Goal: Task Accomplishment & Management: Manage account settings

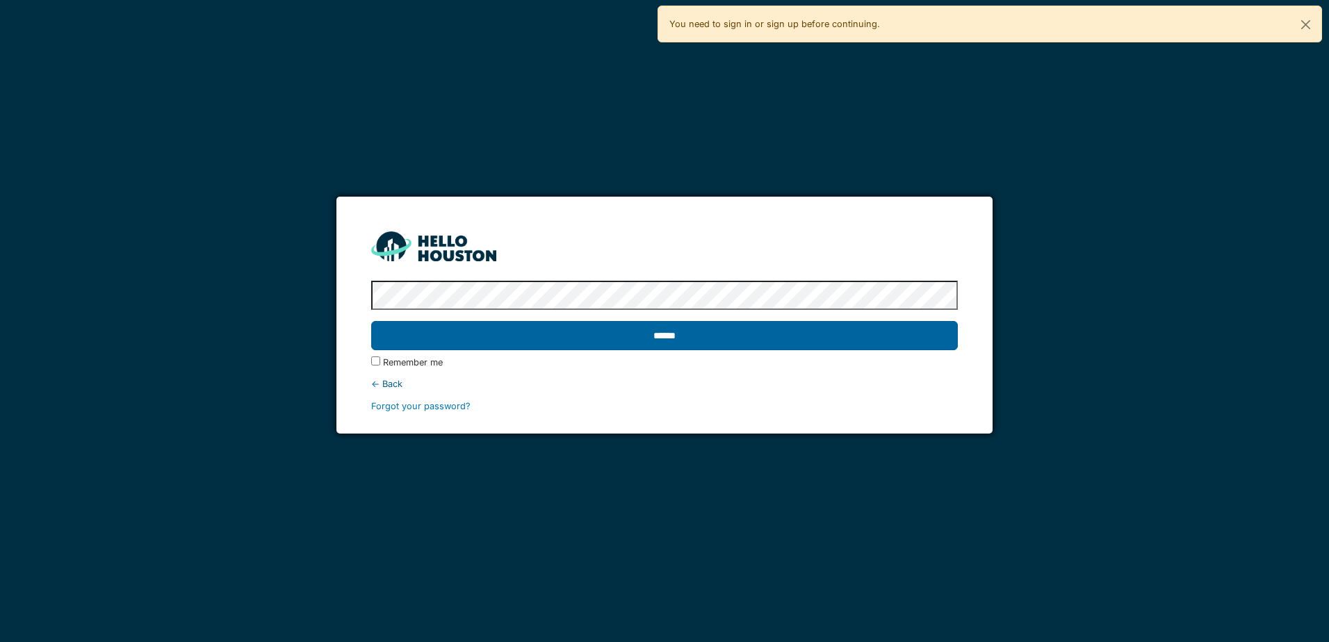
click at [675, 341] on input "******" at bounding box center [664, 335] width 586 height 29
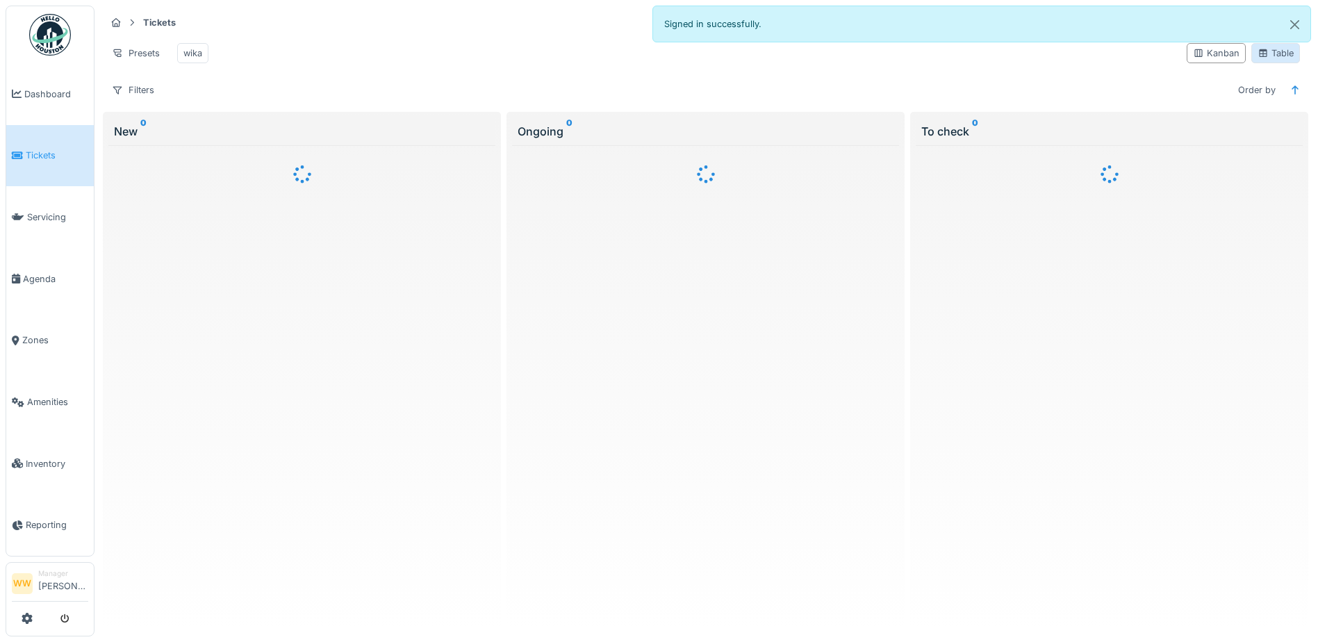
click at [1278, 60] on div "Table" at bounding box center [1276, 53] width 36 height 13
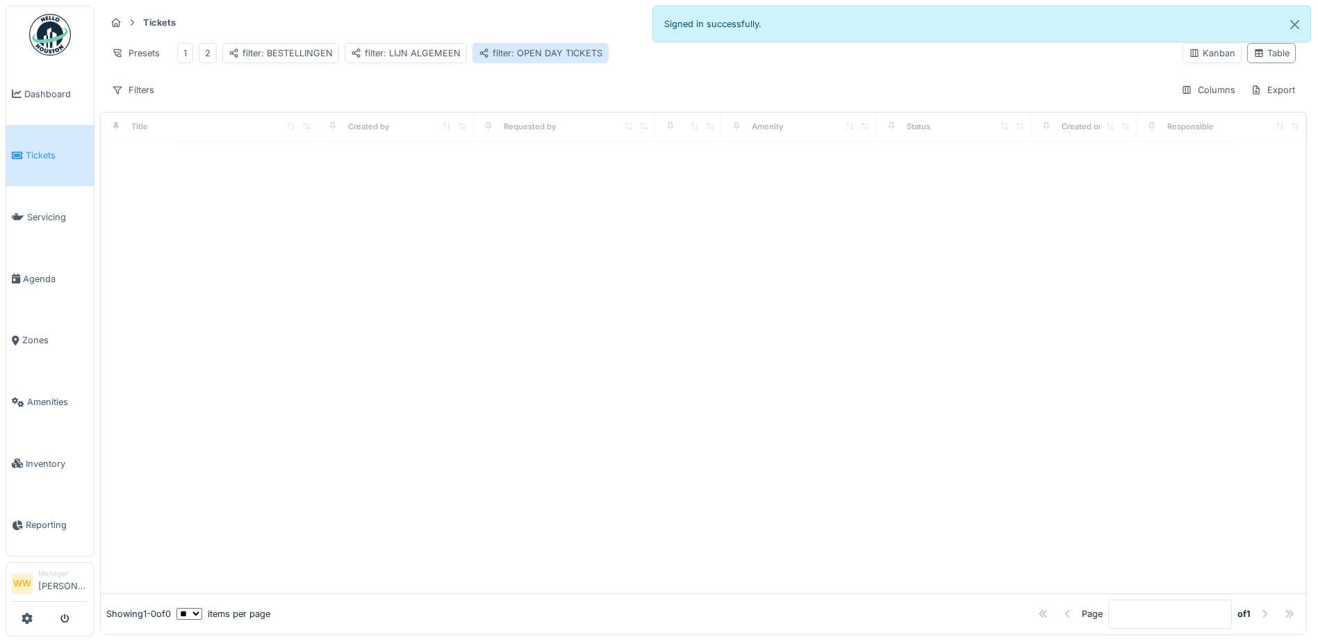
click at [544, 55] on div "filter: OPEN DAY TICKETS" at bounding box center [541, 53] width 124 height 13
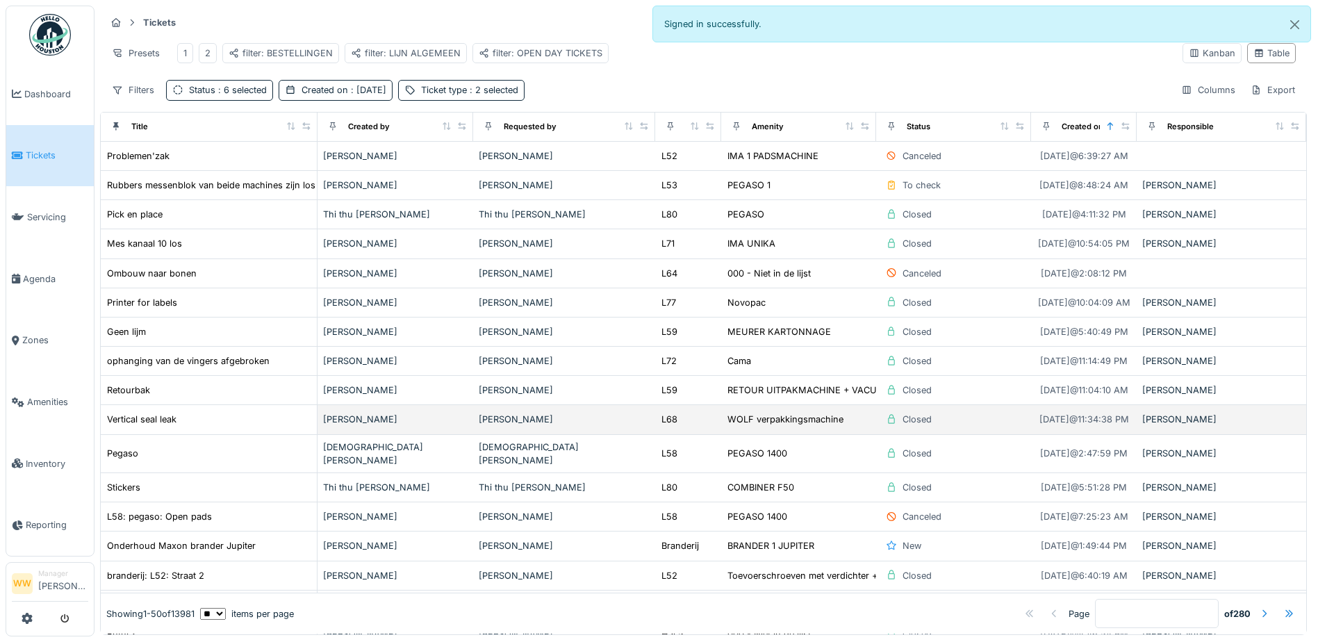
click at [518, 426] on div "[PERSON_NAME]" at bounding box center [564, 419] width 171 height 13
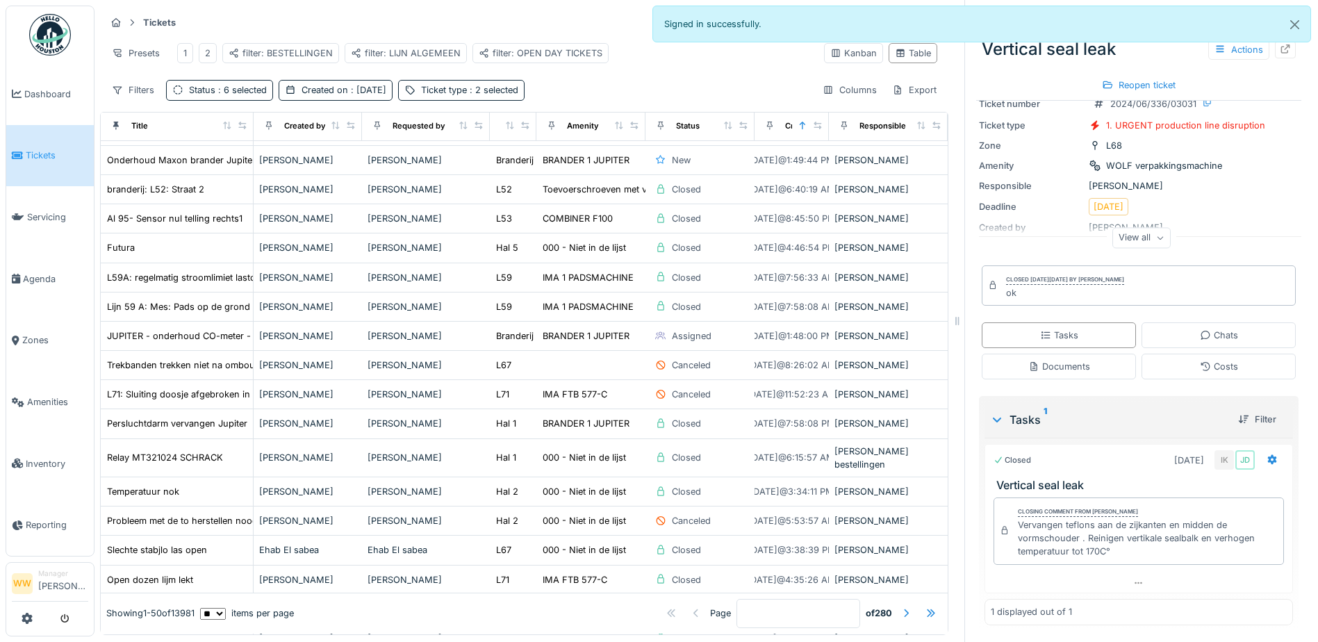
scroll to position [347, 0]
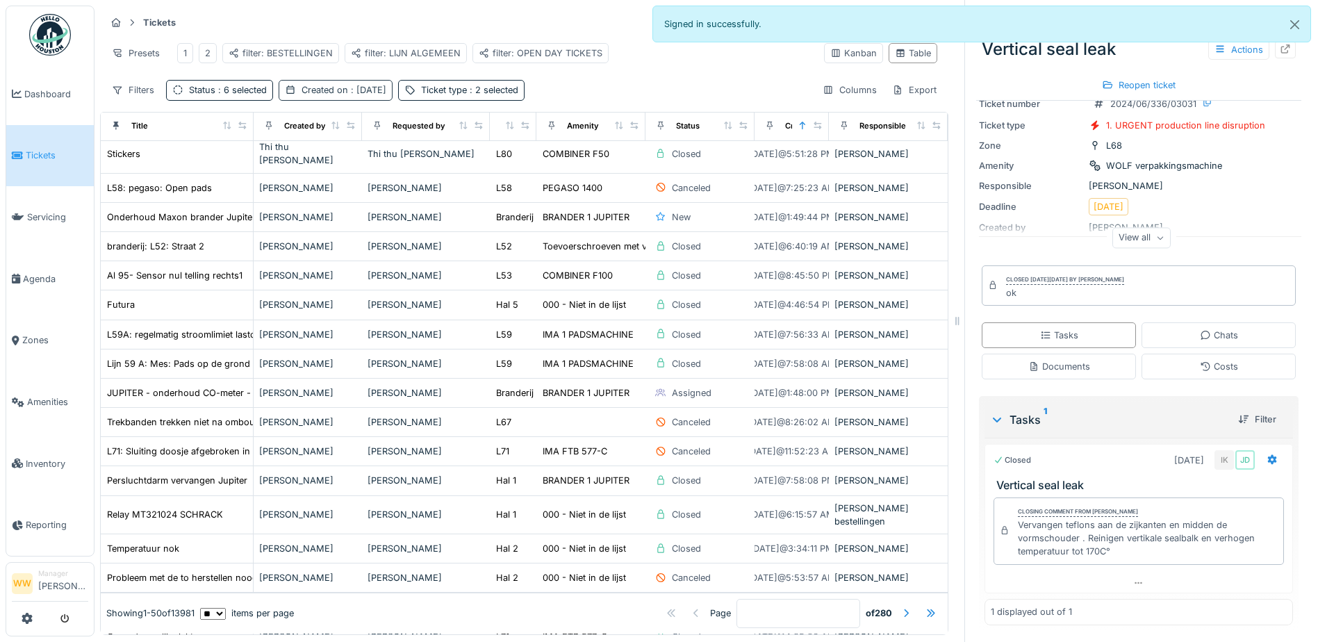
click at [363, 95] on span ": [DATE]" at bounding box center [367, 90] width 38 height 10
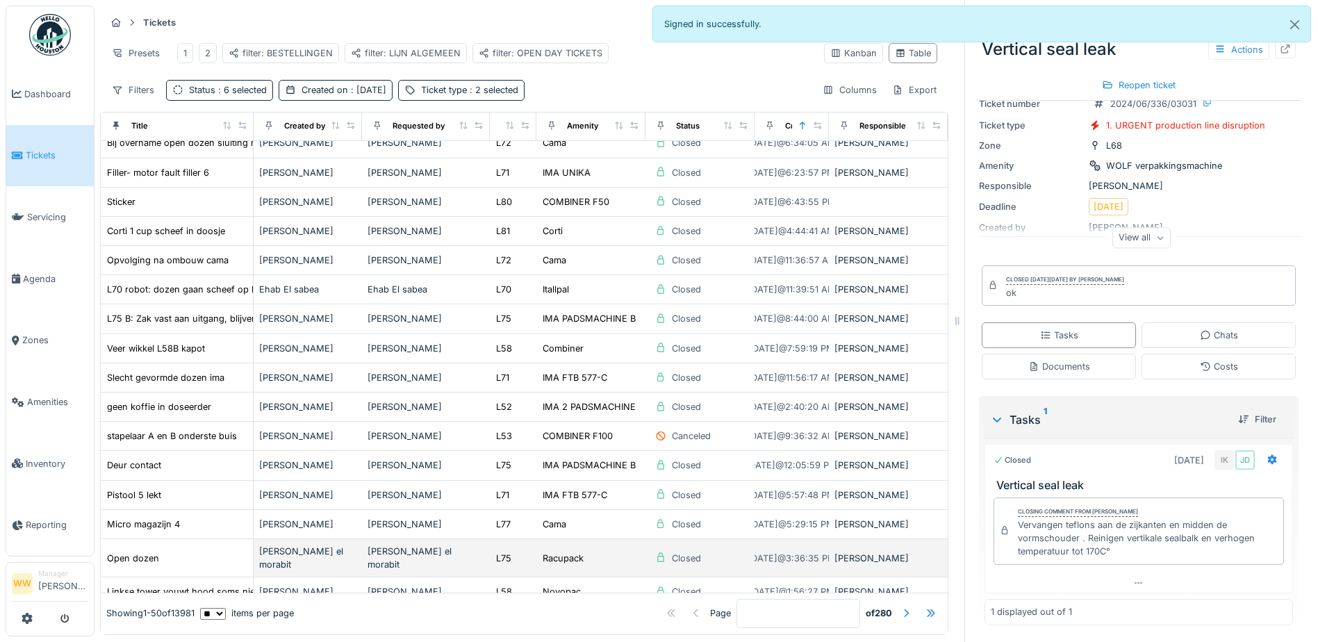
scroll to position [1082, 0]
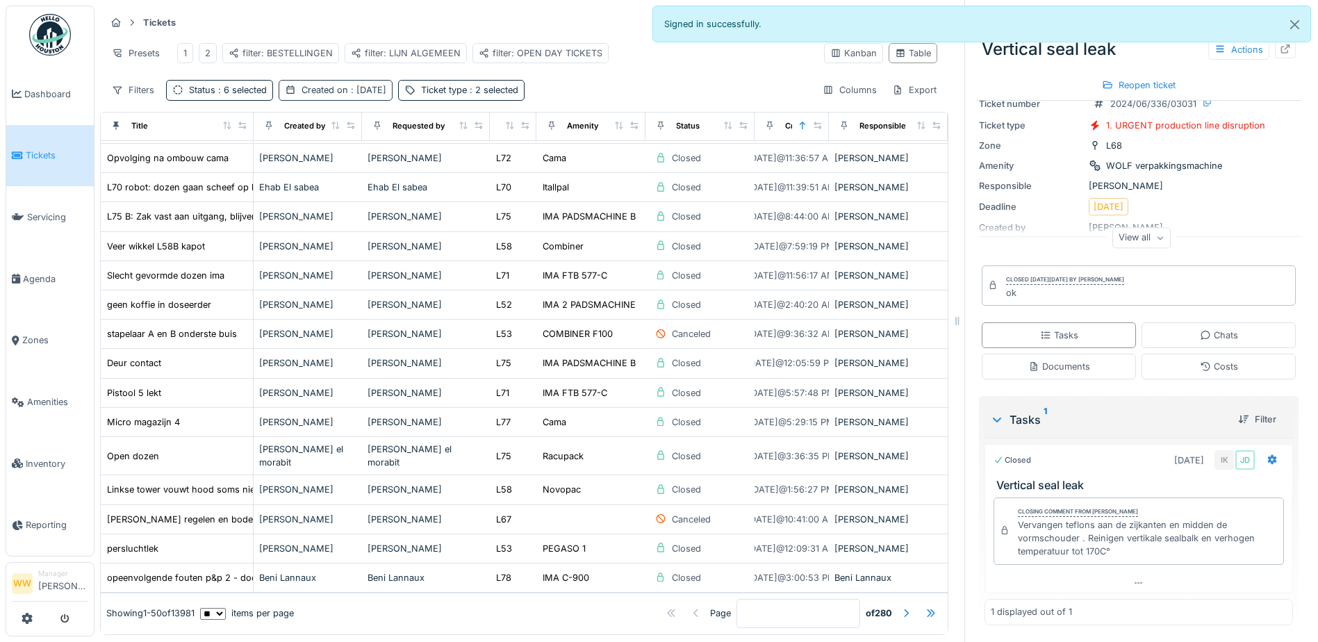
click at [336, 97] on div "Created on : [DATE]" at bounding box center [344, 89] width 85 height 13
click at [395, 60] on div "filter: LIJN ALGEMEEN" at bounding box center [406, 53] width 122 height 20
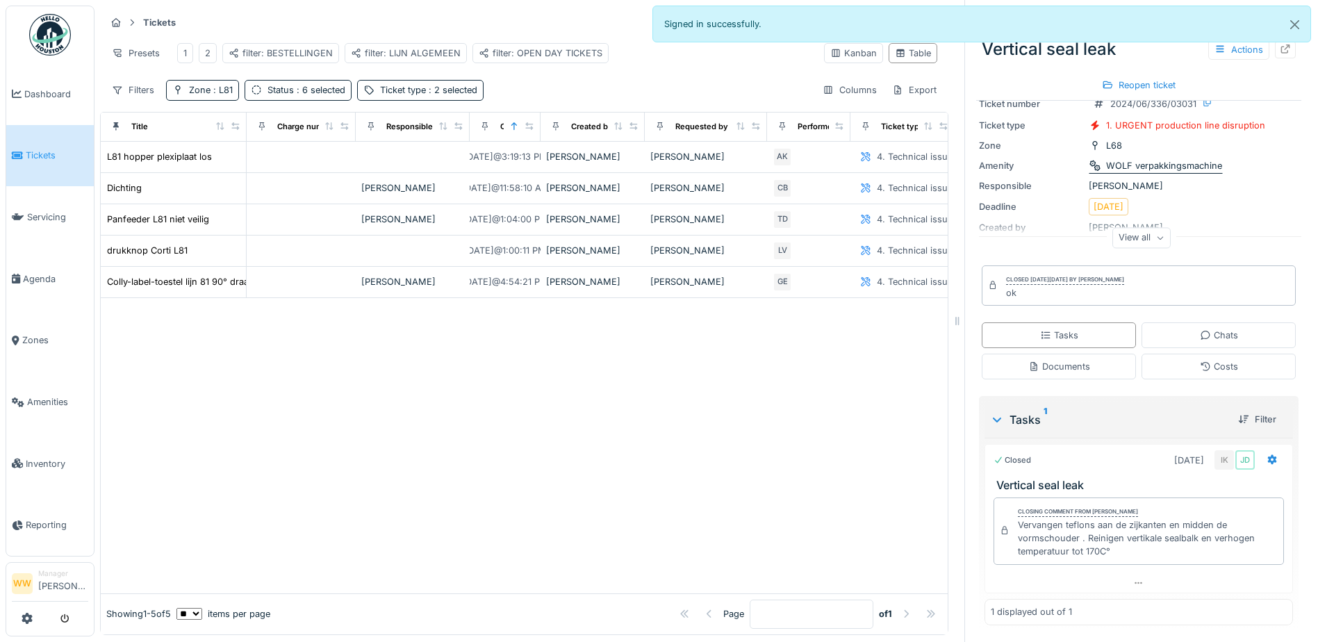
scroll to position [0, 0]
click at [1292, 30] on button "Close" at bounding box center [1294, 24] width 31 height 37
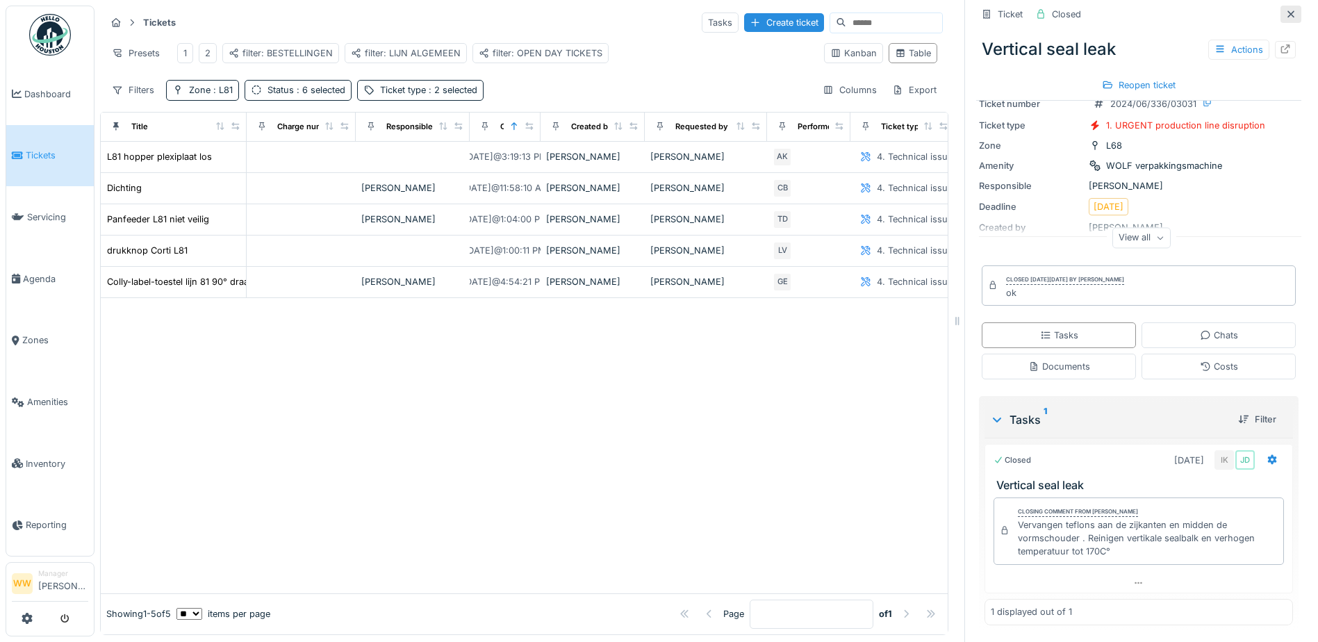
click at [1286, 15] on icon at bounding box center [1291, 14] width 11 height 9
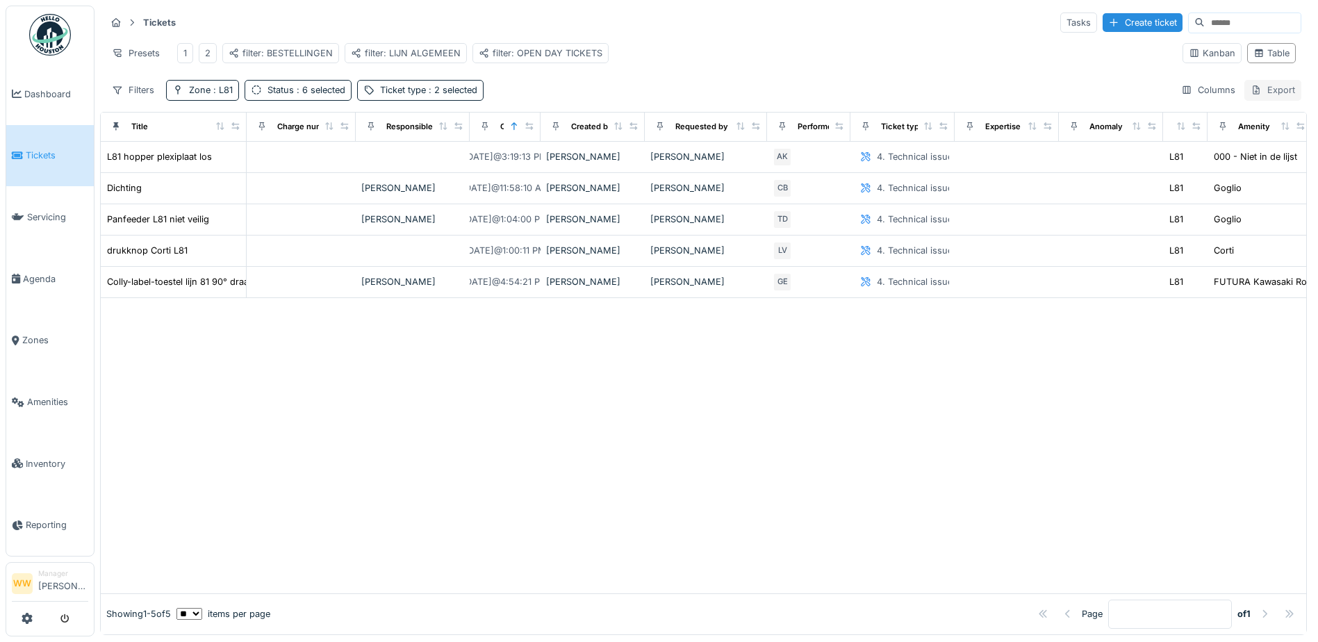
click at [1259, 100] on div "Export" at bounding box center [1273, 90] width 57 height 20
click at [1263, 58] on div "Table" at bounding box center [1272, 53] width 36 height 13
click at [1254, 56] on div "Table" at bounding box center [1272, 53] width 36 height 13
click at [553, 51] on div "filter: OPEN DAY TICKETS" at bounding box center [541, 53] width 124 height 13
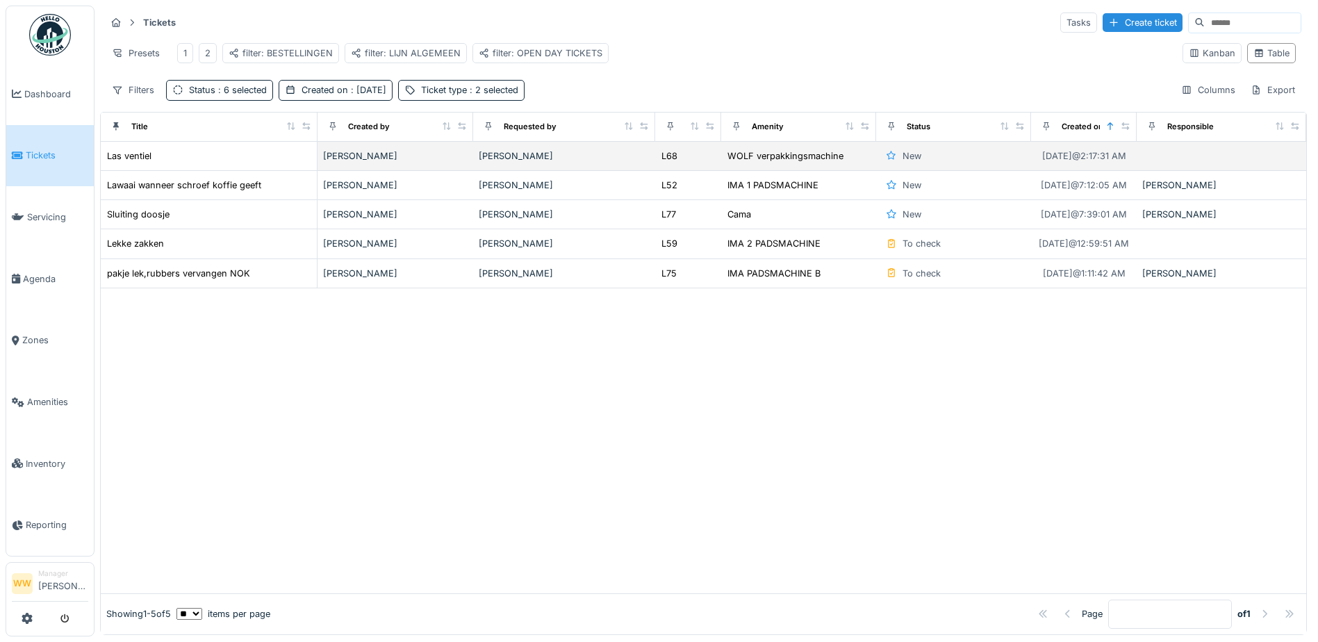
click at [542, 163] on div "[PERSON_NAME]" at bounding box center [564, 155] width 171 height 13
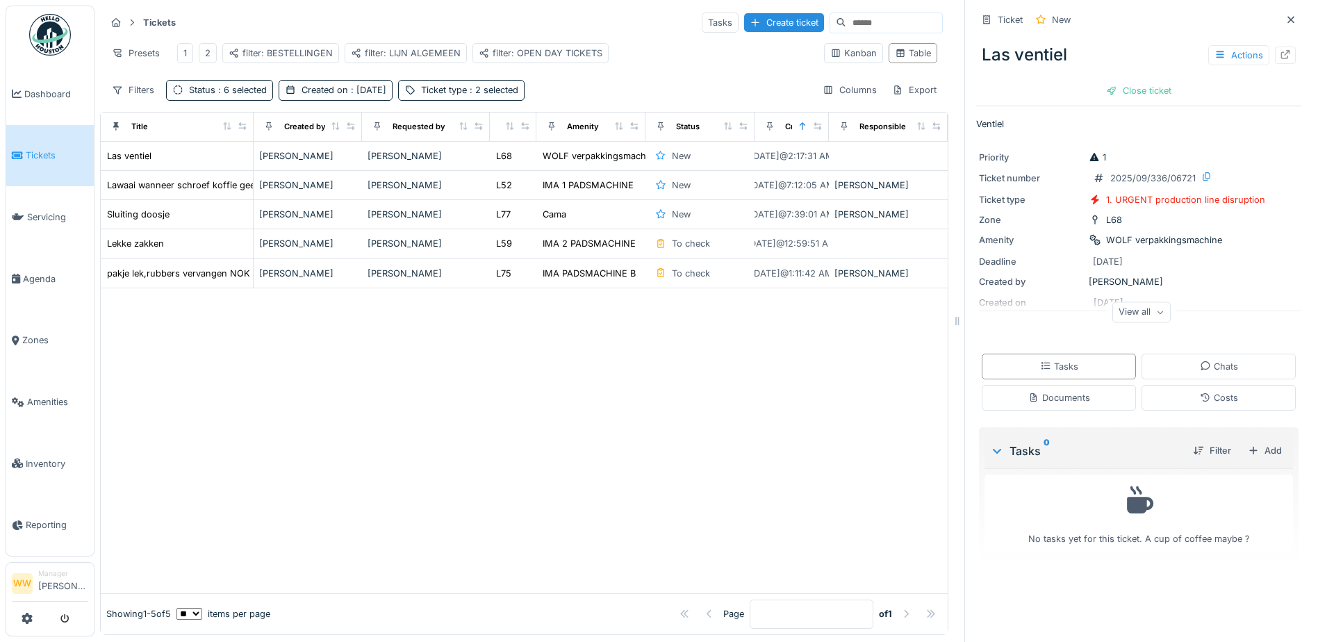
click at [1140, 308] on div "View all" at bounding box center [1142, 312] width 58 height 20
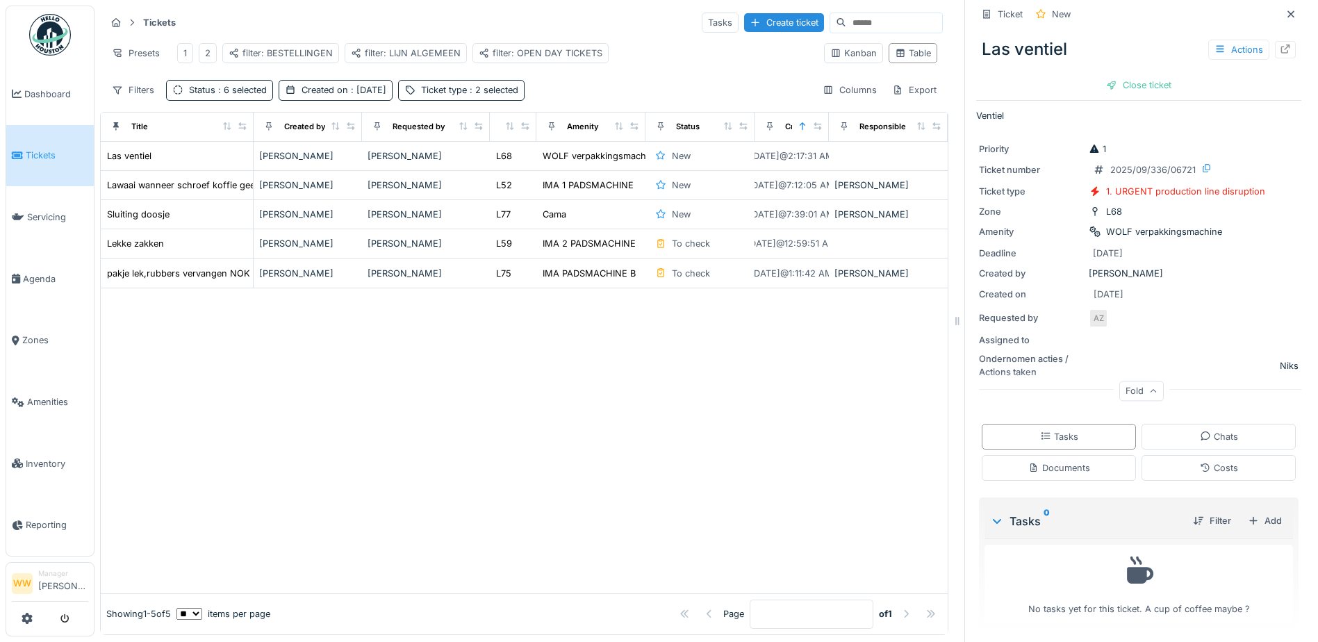
scroll to position [10, 0]
click at [1056, 458] on div "Documents" at bounding box center [1059, 466] width 154 height 26
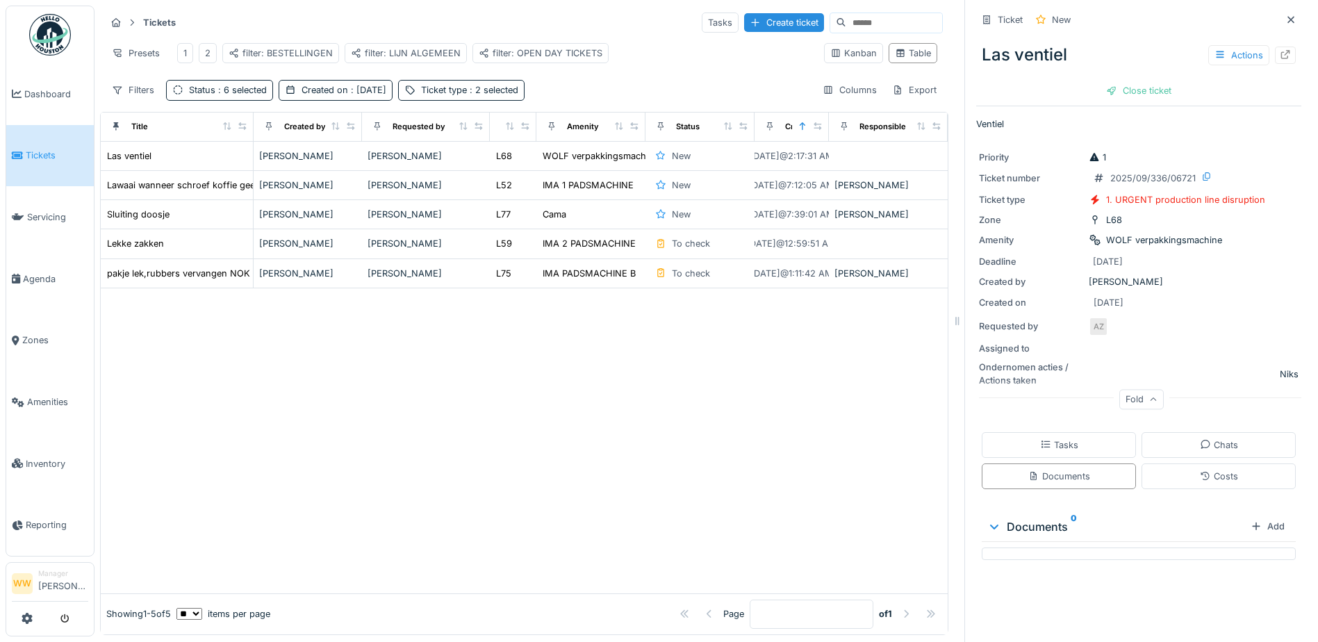
scroll to position [0, 0]
click at [1225, 54] on div "Actions" at bounding box center [1238, 55] width 61 height 20
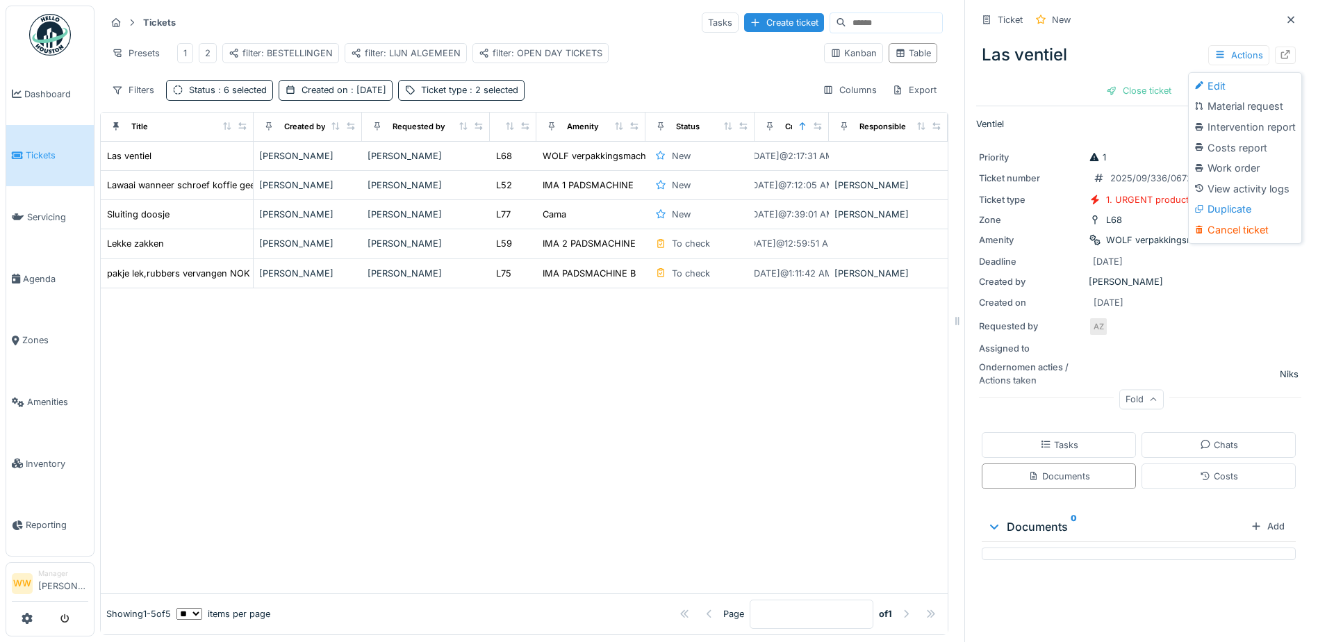
click at [1107, 62] on div "Las ventiel Actions" at bounding box center [1138, 55] width 325 height 36
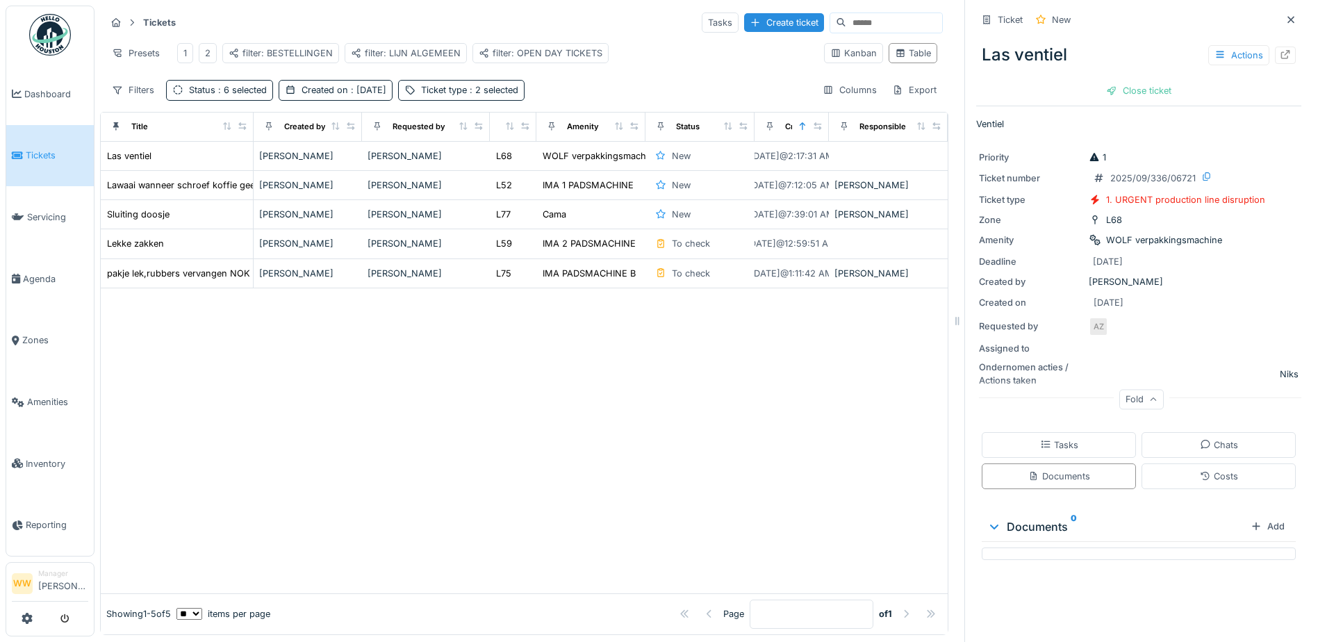
scroll to position [10, 0]
click at [1225, 45] on div "Actions" at bounding box center [1238, 55] width 61 height 20
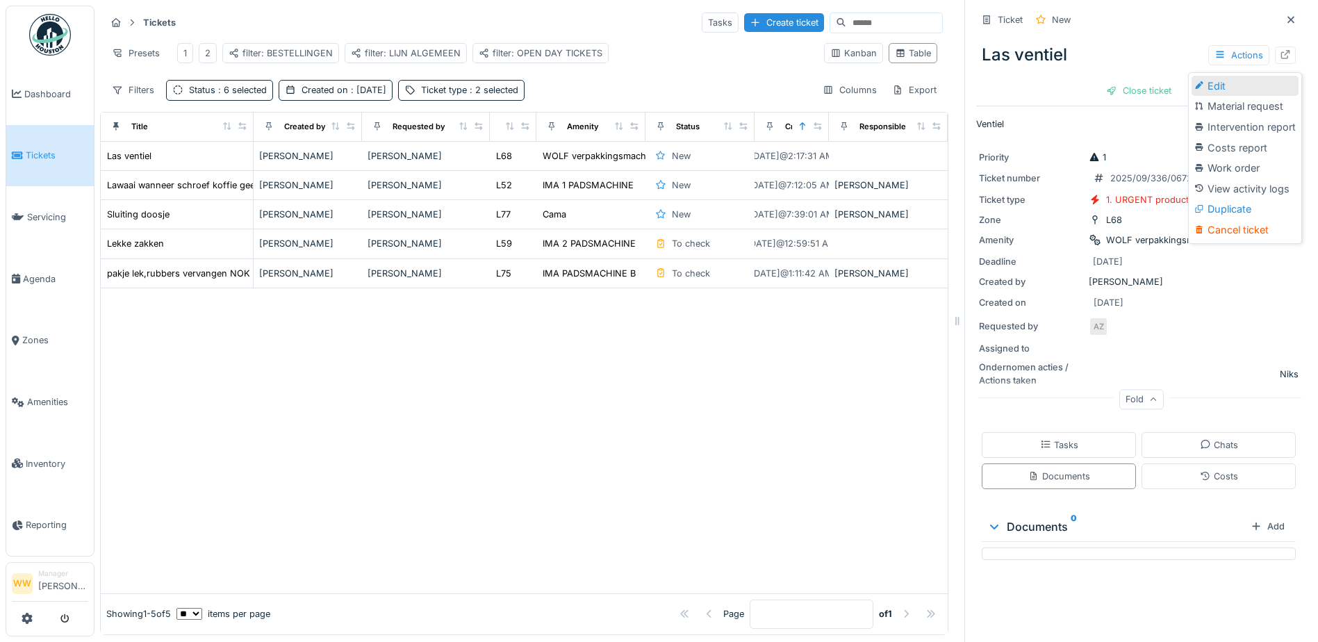
click at [1224, 76] on div "Edit" at bounding box center [1245, 86] width 107 height 21
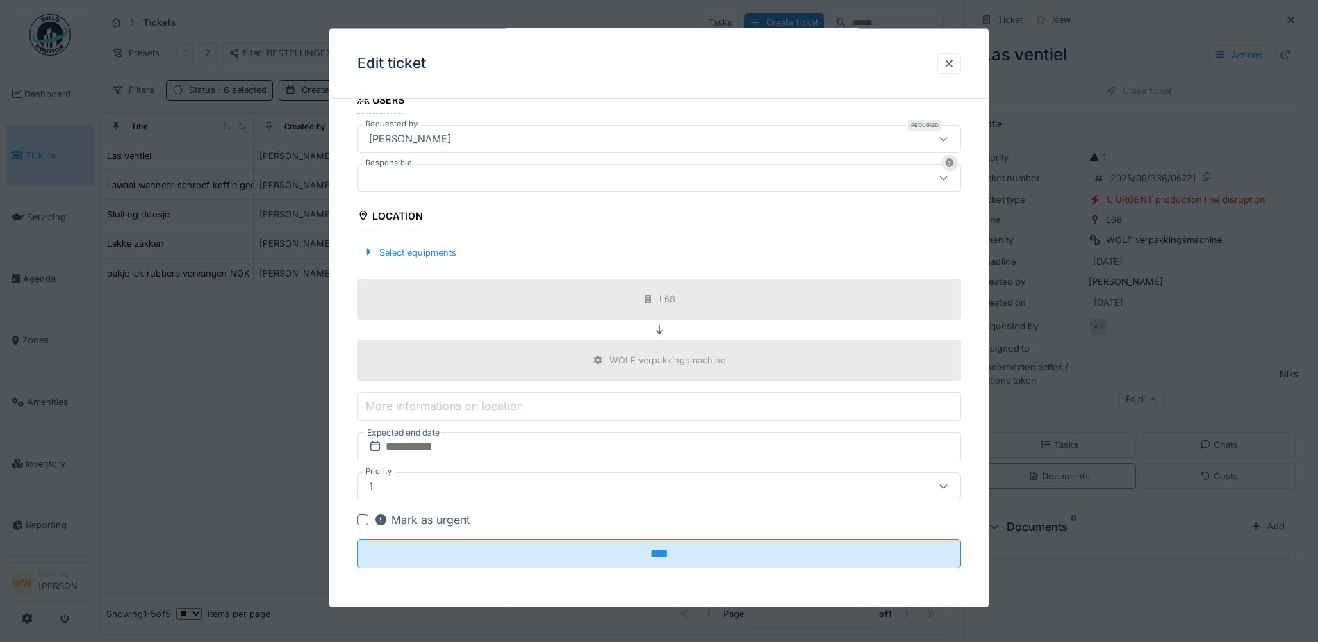
scroll to position [286, 0]
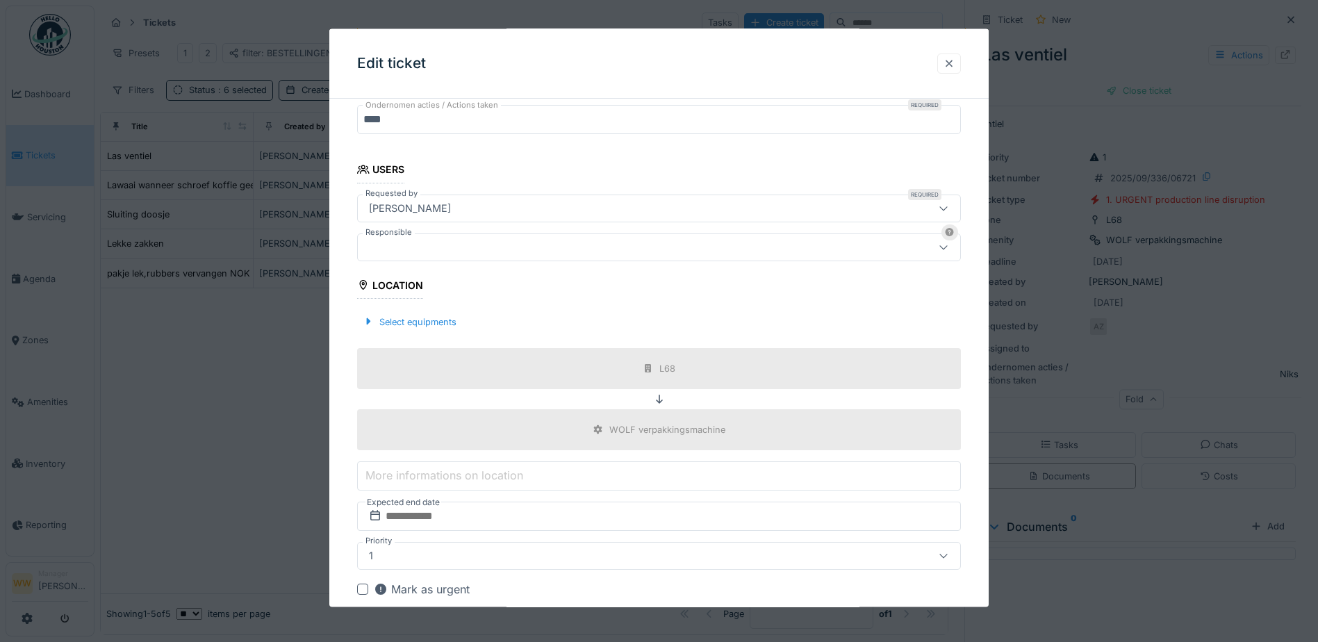
click at [954, 65] on div at bounding box center [949, 62] width 11 height 13
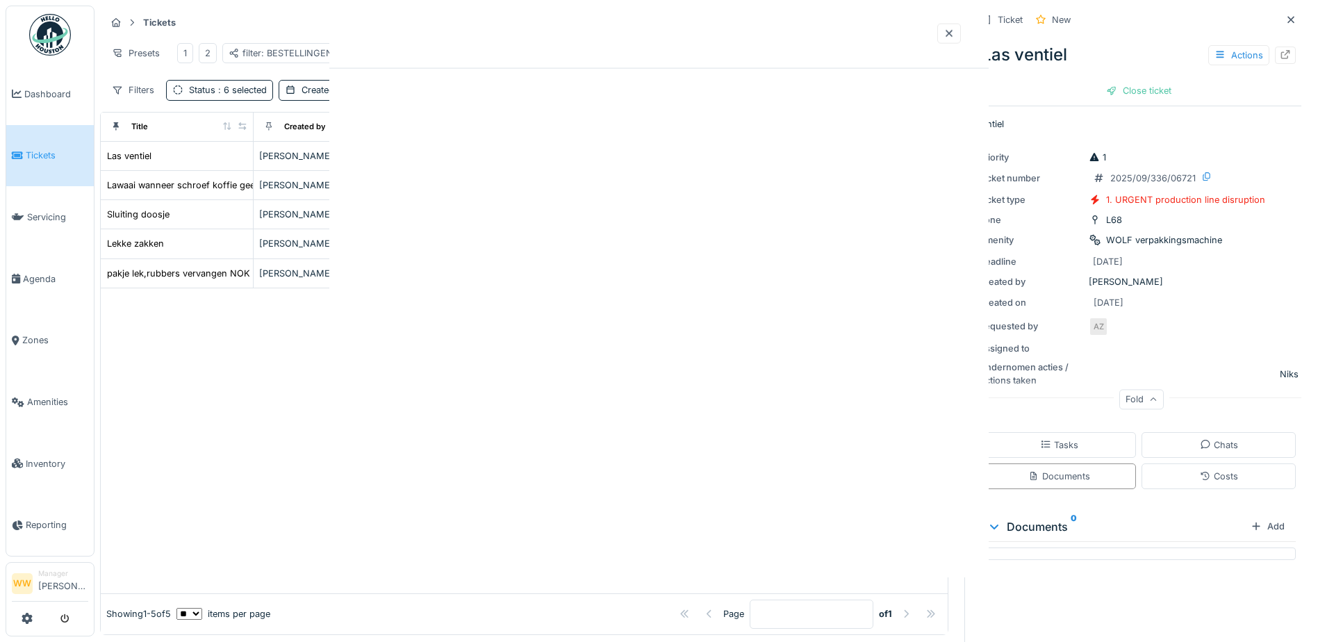
scroll to position [0, 0]
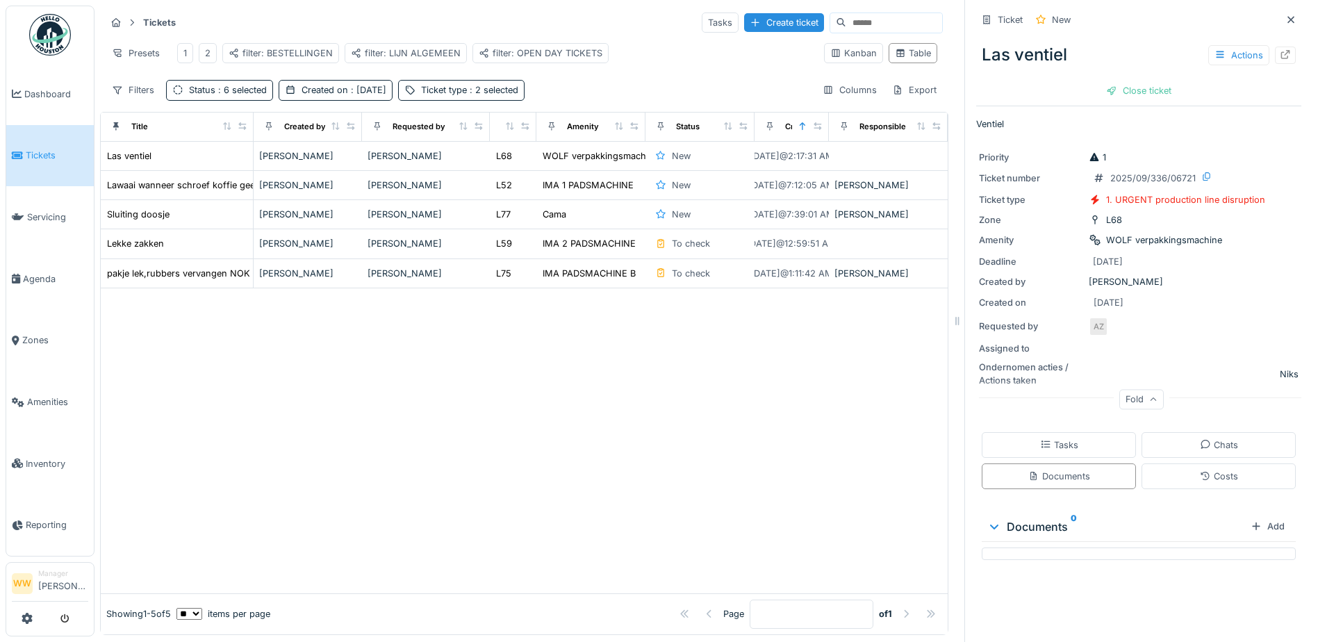
click at [830, 458] on div at bounding box center [524, 440] width 847 height 305
drag, startPoint x: 800, startPoint y: 121, endPoint x: 852, endPoint y: 121, distance: 52.1
click at [852, 121] on tr "Title Created by Requested by Zone Amenity Status Created on Responsible" at bounding box center [524, 127] width 847 height 29
drag, startPoint x: 852, startPoint y: 121, endPoint x: 789, endPoint y: 117, distance: 62.7
click at [789, 117] on th "Created on" at bounding box center [792, 127] width 74 height 29
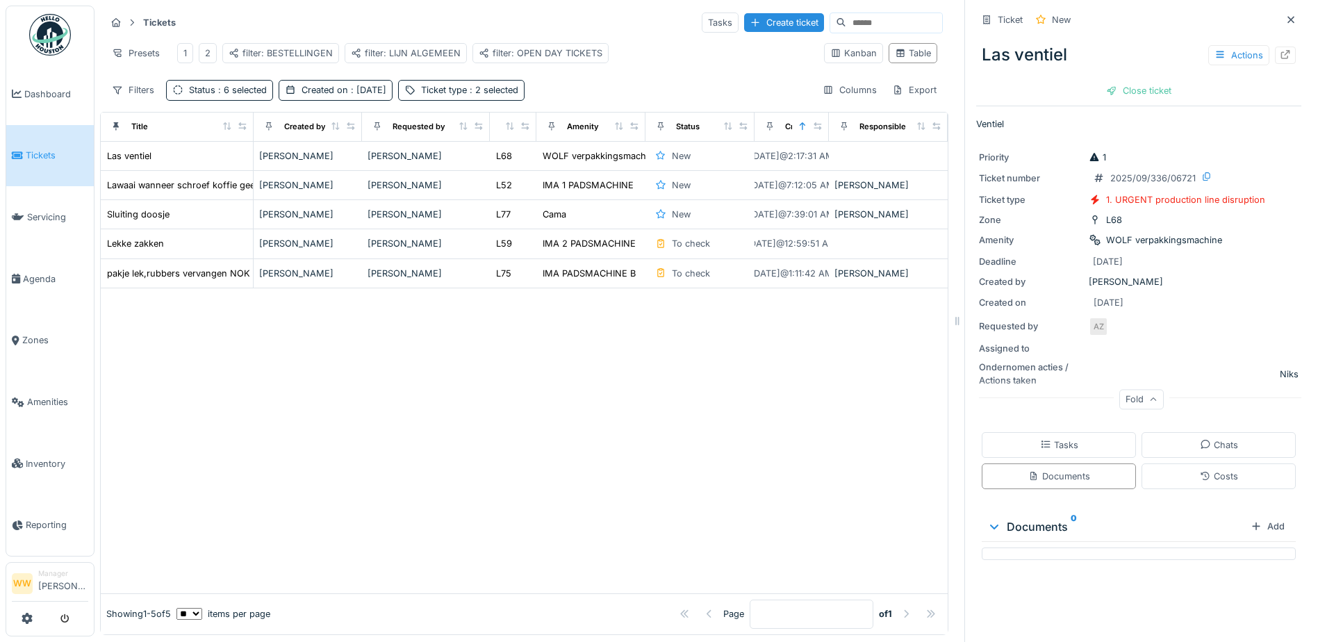
drag, startPoint x: 729, startPoint y: 121, endPoint x: 801, endPoint y: 121, distance: 72.3
click at [730, 121] on tr "Title Created by Requested by Zone Amenity Status Created on Responsible" at bounding box center [524, 127] width 847 height 29
click at [813, 126] on icon at bounding box center [818, 126] width 10 height 8
drag, startPoint x: 801, startPoint y: 122, endPoint x: 840, endPoint y: 123, distance: 39.6
click at [840, 123] on tr "Title Created by Requested by Zone Amenity Status Created on Responsible" at bounding box center [524, 127] width 847 height 29
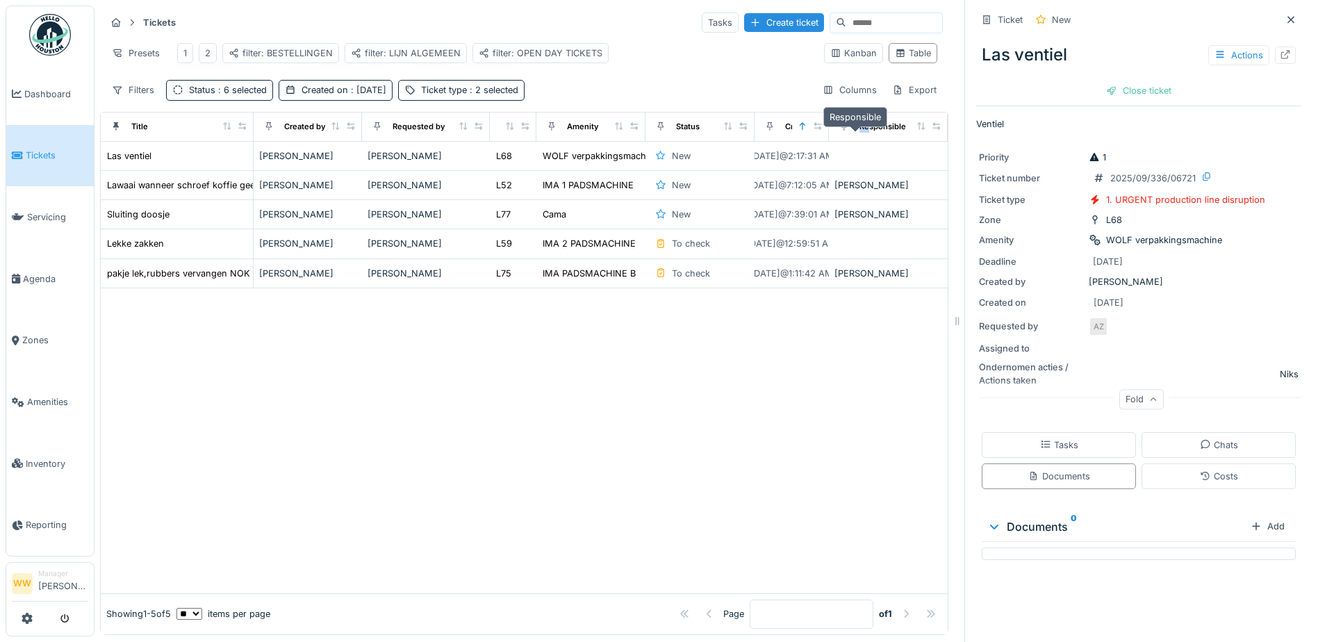
drag, startPoint x: 840, startPoint y: 123, endPoint x: 753, endPoint y: 117, distance: 87.0
click at [760, 118] on div at bounding box center [769, 126] width 19 height 17
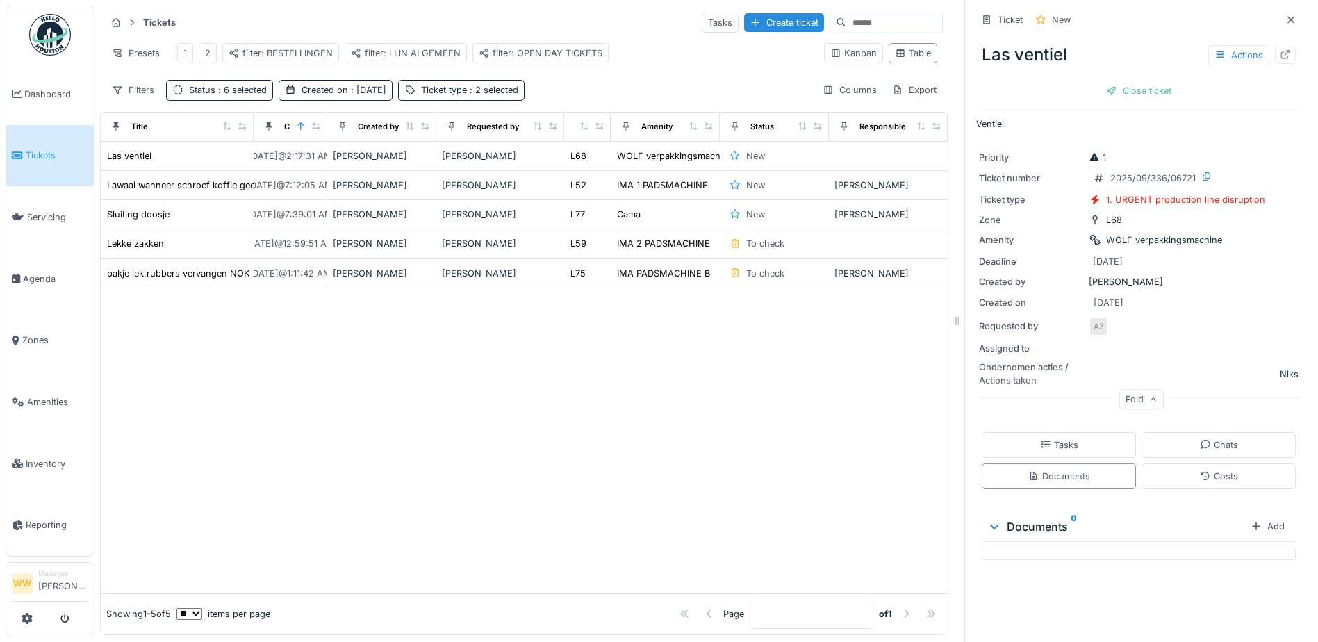
click at [841, 377] on div at bounding box center [524, 440] width 847 height 305
